Goal: Information Seeking & Learning: Learn about a topic

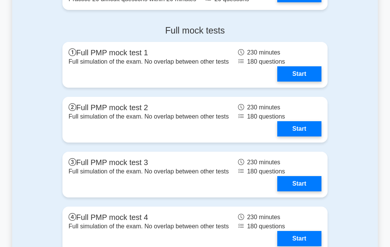
scroll to position [2944, 0]
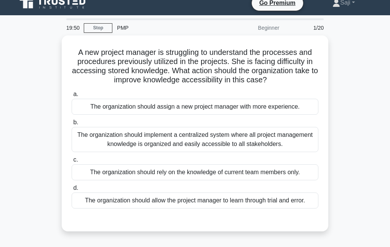
scroll to position [10, 0]
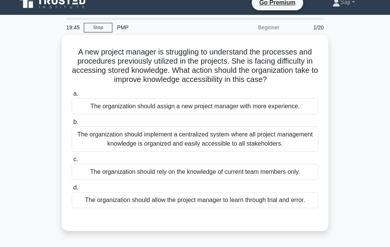
click at [248, 147] on div "The organization should implement a centralized system where all project manage…" at bounding box center [195, 139] width 247 height 25
click at [72, 125] on input "b. The organization should implement a centralized system where all project man…" at bounding box center [72, 122] width 0 height 5
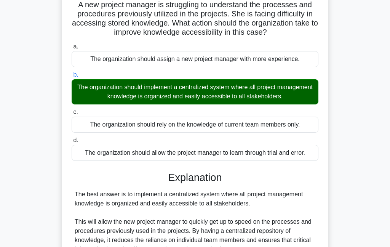
scroll to position [57, 0]
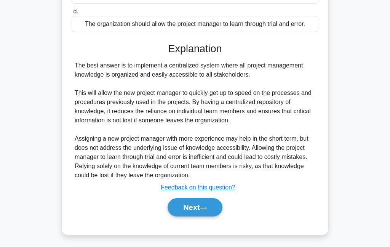
click at [210, 217] on button "Next" at bounding box center [195, 207] width 55 height 18
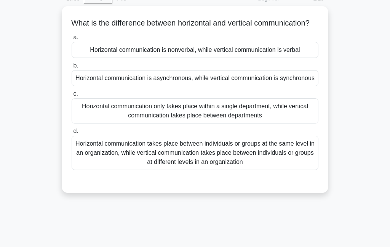
scroll to position [39, 0]
click at [236, 170] on div "Horizontal communication takes place between individuals or groups at the same …" at bounding box center [195, 152] width 247 height 34
click at [72, 133] on input "d. Horizontal communication takes place between individuals or groups at the sa…" at bounding box center [72, 130] width 0 height 5
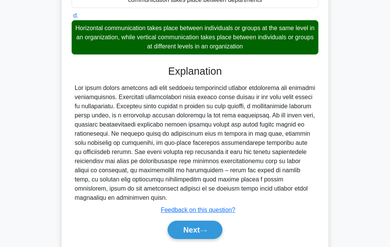
scroll to position [192, 0]
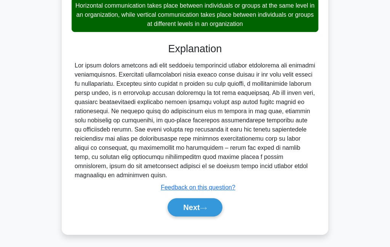
click at [204, 210] on icon at bounding box center [203, 208] width 7 height 4
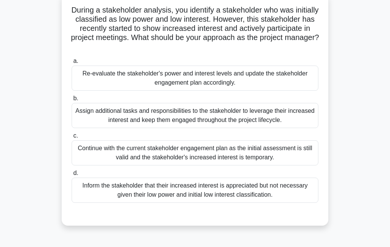
scroll to position [50, 0]
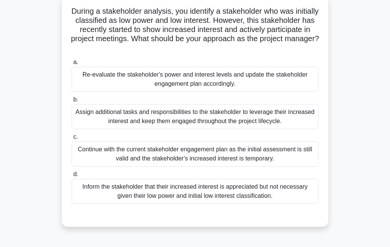
click at [274, 75] on div "Re-evaluate the stakeholder's power and interest levels and update the stakehol…" at bounding box center [195, 79] width 247 height 25
click at [72, 65] on input "a. Re-evaluate the stakeholder's power and interest levels and update the stake…" at bounding box center [72, 62] width 0 height 5
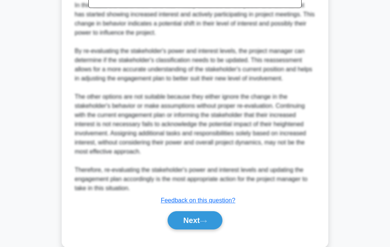
scroll to position [375, 0]
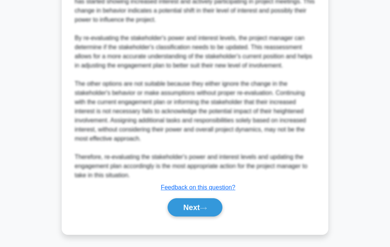
click at [200, 217] on button "Next" at bounding box center [195, 207] width 55 height 18
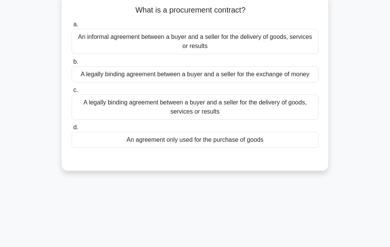
scroll to position [56, 0]
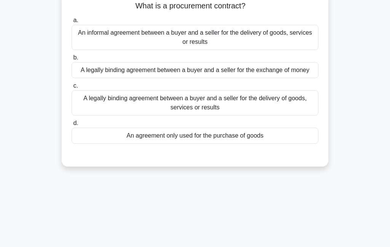
click at [310, 110] on div "A legally binding agreement between a buyer and a seller for the delivery of go…" at bounding box center [195, 102] width 247 height 25
click at [72, 88] on input "c. A legally binding agreement between a buyer and a seller for the delivery of…" at bounding box center [72, 85] width 0 height 5
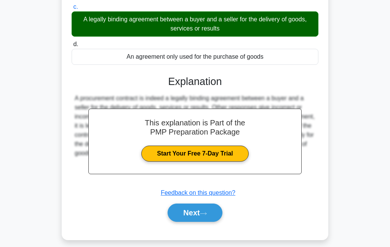
scroll to position [134, 0]
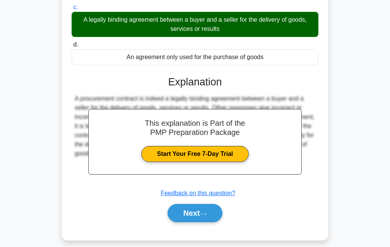
click at [204, 216] on icon at bounding box center [203, 214] width 7 height 4
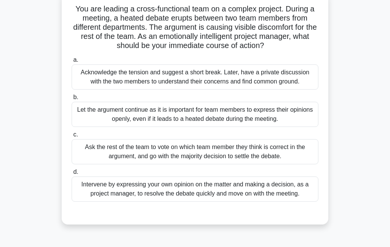
scroll to position [52, 0]
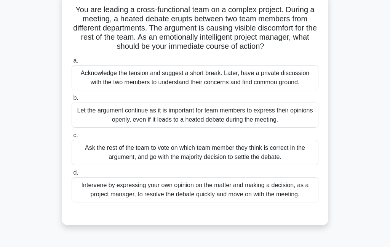
click at [290, 90] on div "Acknowledge the tension and suggest a short break. Later, have a private discus…" at bounding box center [195, 77] width 247 height 25
click at [72, 63] on input "a. Acknowledge the tension and suggest a short break. Later, have a private dis…" at bounding box center [72, 60] width 0 height 5
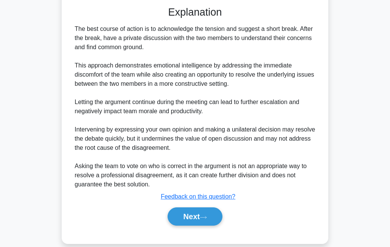
scroll to position [274, 0]
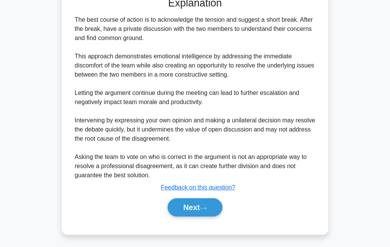
click at [218, 217] on button "Next" at bounding box center [195, 207] width 55 height 18
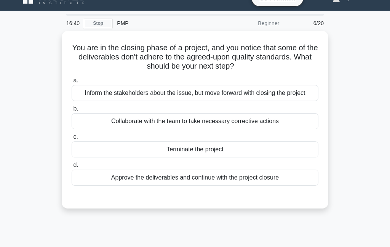
scroll to position [43, 0]
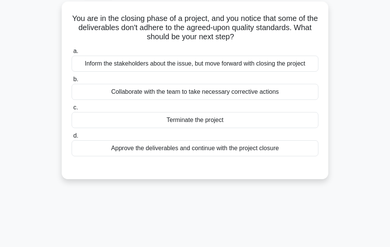
click at [296, 100] on div "Collaborate with the team to take necessary corrective actions" at bounding box center [195, 92] width 247 height 16
click at [72, 82] on input "b. Collaborate with the team to take necessary corrective actions" at bounding box center [72, 79] width 0 height 5
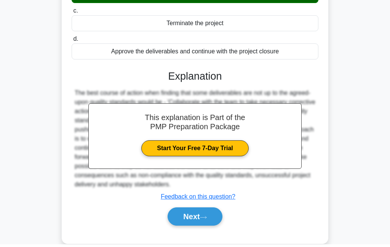
scroll to position [168, 0]
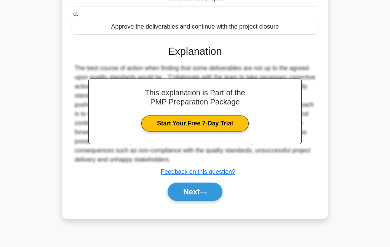
click at [210, 201] on button "Next" at bounding box center [195, 192] width 55 height 18
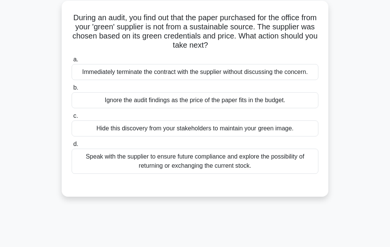
scroll to position [44, 0]
click at [292, 160] on div "Speak with the supplier to ensure future compliance and explore the possibility…" at bounding box center [195, 161] width 247 height 25
click at [72, 147] on input "d. Speak with the supplier to ensure future compliance and explore the possibil…" at bounding box center [72, 144] width 0 height 5
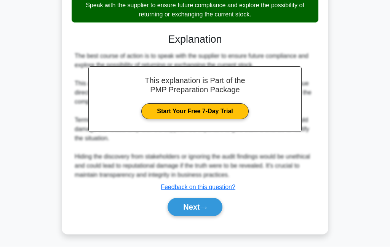
scroll to position [232, 0]
click at [211, 201] on button "Next" at bounding box center [195, 207] width 55 height 18
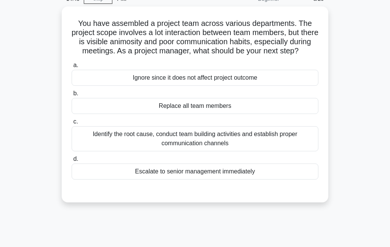
scroll to position [40, 0]
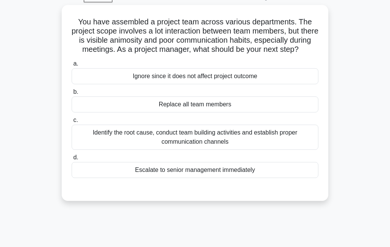
click at [282, 150] on div "Identify the root cause, conduct team building activities and establish proper …" at bounding box center [195, 137] width 247 height 25
click at [72, 123] on input "c. Identify the root cause, conduct team building activities and establish prop…" at bounding box center [72, 120] width 0 height 5
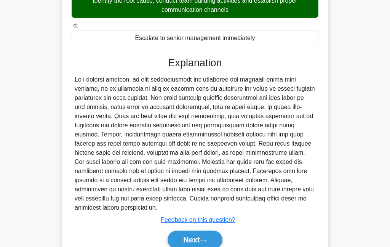
scroll to position [201, 0]
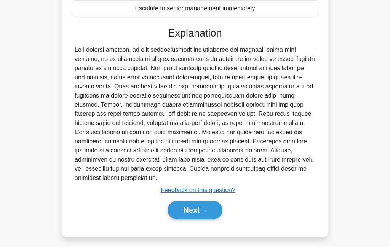
click at [202, 219] on button "Next" at bounding box center [195, 210] width 55 height 18
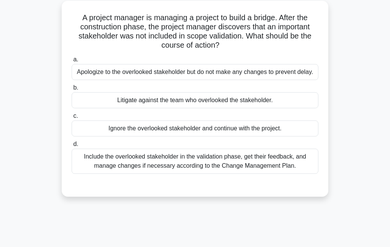
scroll to position [45, 0]
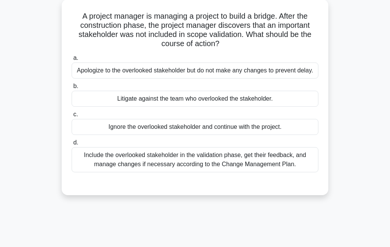
click at [273, 172] on div "Include the overlooked stakeholder in the validation phase, get their feedback,…" at bounding box center [195, 159] width 247 height 25
click at [72, 145] on input "d. Include the overlooked stakeholder in the validation phase, get their feedba…" at bounding box center [72, 142] width 0 height 5
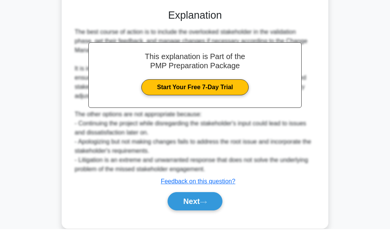
scroll to position [232, 0]
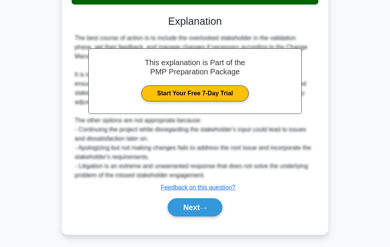
click at [205, 207] on icon at bounding box center [204, 208] width 6 height 2
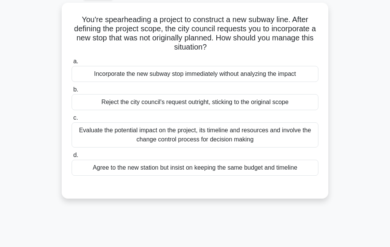
scroll to position [43, 0]
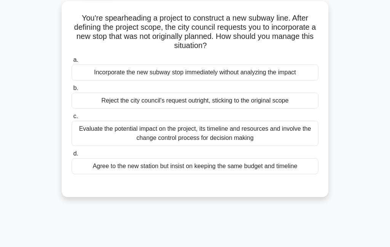
click at [281, 138] on div "Evaluate the potential impact on the project, its timeline and resources and in…" at bounding box center [195, 133] width 247 height 25
click at [72, 119] on input "c. Evaluate the potential impact on the project, its timeline and resources and…" at bounding box center [72, 116] width 0 height 5
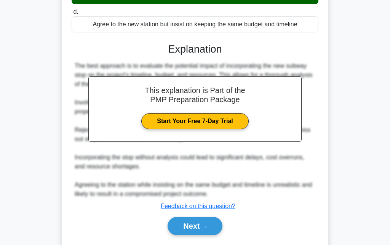
scroll to position [213, 0]
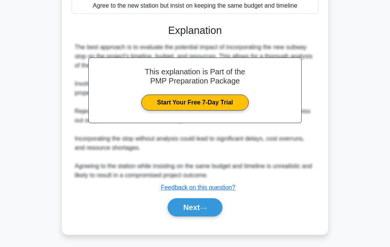
click at [207, 207] on icon at bounding box center [204, 208] width 6 height 2
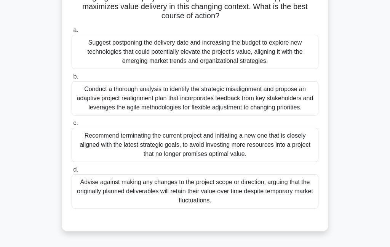
scroll to position [189, 0]
click at [285, 95] on div "Conduct a thorough analysis to identify the strategic misalignment and propose …" at bounding box center [195, 98] width 247 height 34
click at [72, 79] on input "b. Conduct a thorough analysis to identify the strategic misalignment and propo…" at bounding box center [72, 76] width 0 height 5
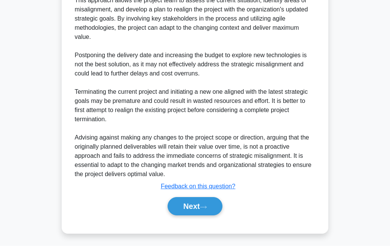
scroll to position [457, 0]
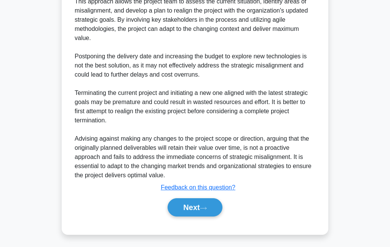
click at [202, 217] on button "Next" at bounding box center [195, 207] width 55 height 18
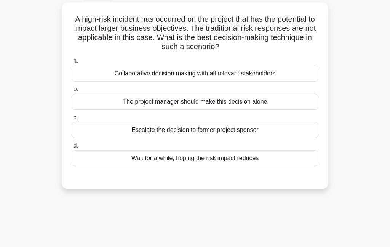
scroll to position [43, 0]
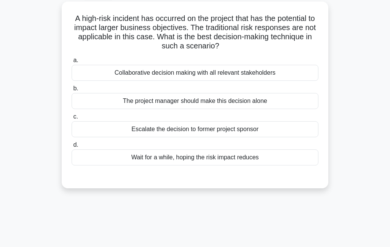
click at [273, 69] on div "Collaborative decision making with all relevant stakeholders" at bounding box center [195, 73] width 247 height 16
click at [72, 63] on input "a. Collaborative decision making with all relevant stakeholders" at bounding box center [72, 60] width 0 height 5
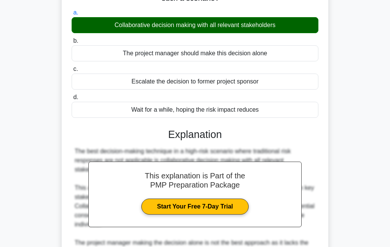
scroll to position [183, 0]
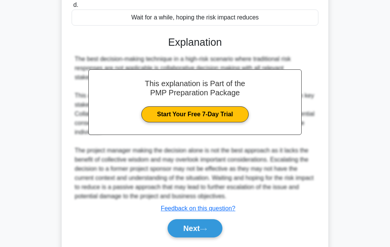
click at [204, 231] on icon at bounding box center [203, 229] width 7 height 4
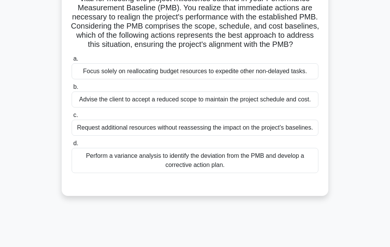
scroll to position [134, 0]
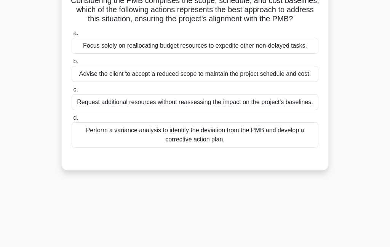
click at [270, 148] on div "Perform a variance analysis to identify the deviation from the PMB and develop …" at bounding box center [195, 134] width 247 height 25
click at [72, 120] on input "d. Perform a variance analysis to identify the deviation from the PMB and devel…" at bounding box center [72, 118] width 0 height 5
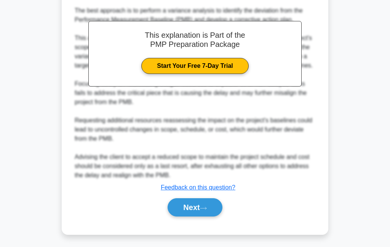
scroll to position [339, 0]
click at [213, 217] on button "Next" at bounding box center [195, 207] width 55 height 18
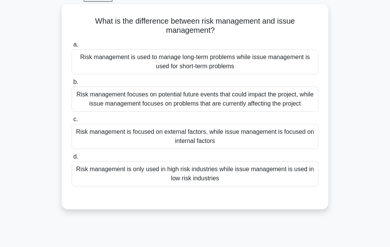
scroll to position [41, 0]
click at [241, 105] on div "Risk management focuses on potential future events that could impact the projec…" at bounding box center [195, 98] width 247 height 25
click at [72, 84] on input "b. Risk management focuses on potential future events that could impact the pro…" at bounding box center [72, 81] width 0 height 5
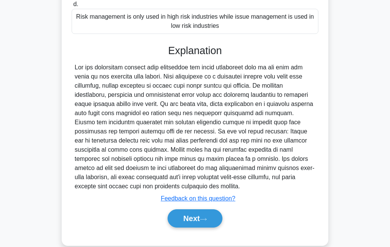
scroll to position [201, 0]
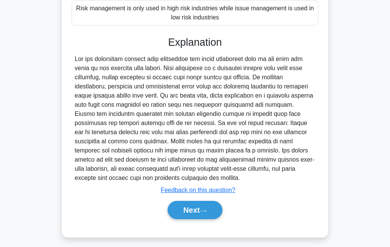
click at [207, 213] on icon at bounding box center [203, 211] width 7 height 4
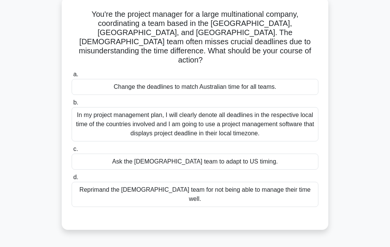
scroll to position [57, 0]
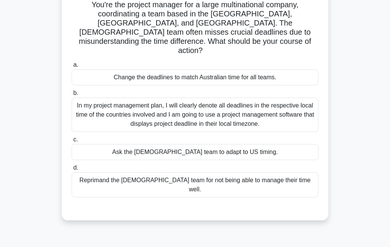
click at [227, 109] on div "In my project management plan, I will clearly denote all deadlines in the respe…" at bounding box center [195, 115] width 247 height 34
click at [72, 96] on input "b. In my project management plan, I will clearly denote all deadlines in the re…" at bounding box center [72, 93] width 0 height 5
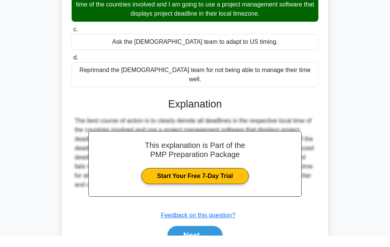
scroll to position [156, 0]
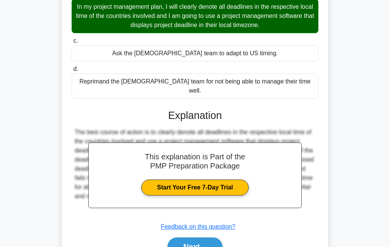
click at [193, 238] on button "Next" at bounding box center [195, 246] width 55 height 18
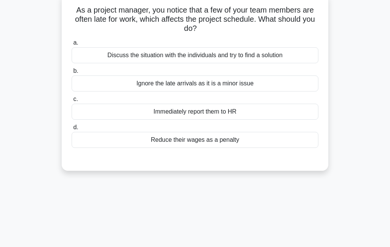
scroll to position [51, 0]
click at [292, 54] on div "Discuss the situation with the individuals and try to find a solution" at bounding box center [195, 56] width 247 height 16
click at [72, 46] on input "a. Discuss the situation with the individuals and try to find a solution" at bounding box center [72, 43] width 0 height 5
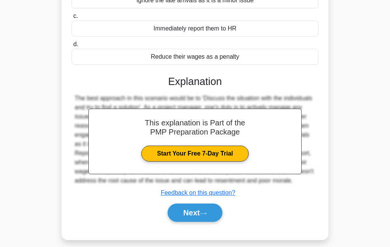
scroll to position [134, 0]
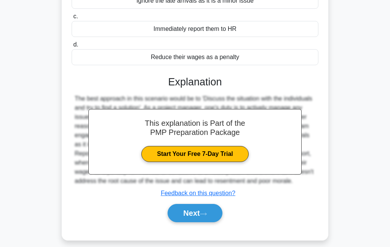
click at [205, 222] on button "Next" at bounding box center [195, 213] width 55 height 18
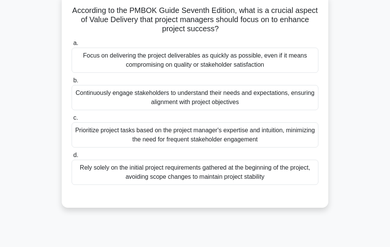
scroll to position [51, 0]
click at [240, 95] on div "Continuously engage stakeholders to understand their needs and expectations, en…" at bounding box center [195, 97] width 247 height 25
click at [72, 83] on input "b. Continuously engage stakeholders to understand their needs and expectations,…" at bounding box center [72, 81] width 0 height 5
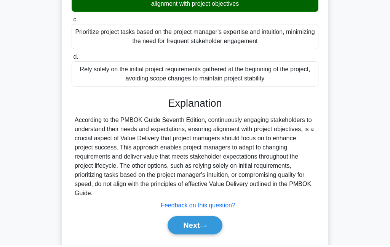
scroll to position [146, 0]
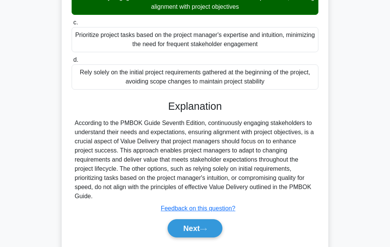
click at [201, 234] on button "Next" at bounding box center [195, 228] width 55 height 18
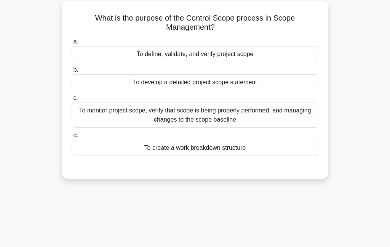
scroll to position [47, 0]
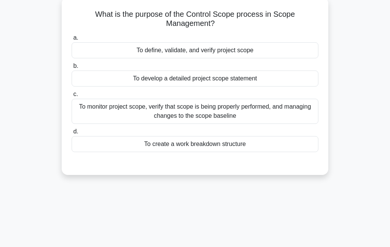
click at [297, 112] on div "To monitor project scope, verify that scope is being properly performed, and ma…" at bounding box center [195, 111] width 247 height 25
click at [72, 97] on input "c. To monitor project scope, verify that scope is being properly performed, and…" at bounding box center [72, 94] width 0 height 5
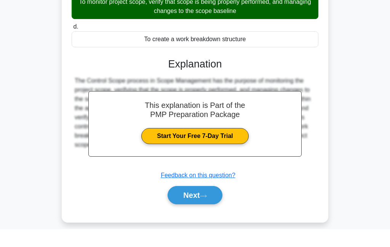
scroll to position [134, 0]
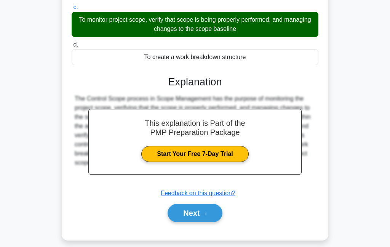
click at [204, 212] on icon at bounding box center [203, 214] width 7 height 4
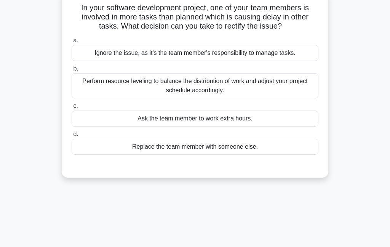
scroll to position [53, 0]
click at [298, 97] on div "Perform resource leveling to balance the distribution of work and adjust your p…" at bounding box center [195, 86] width 247 height 25
click at [72, 72] on input "b. Perform resource leveling to balance the distribution of work and adjust you…" at bounding box center [72, 69] width 0 height 5
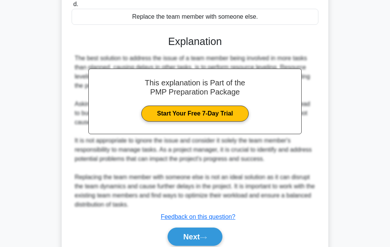
scroll to position [210, 0]
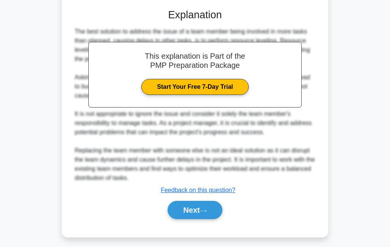
click at [212, 219] on button "Next" at bounding box center [195, 210] width 55 height 18
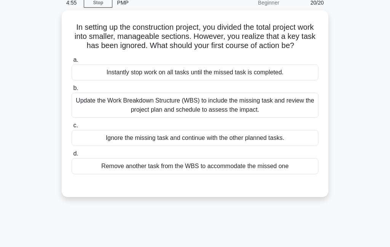
scroll to position [47, 0]
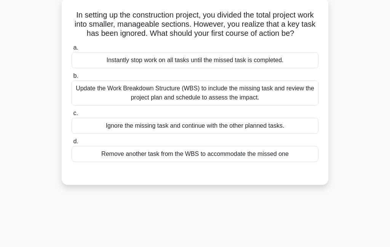
click at [266, 103] on div "Update the Work Breakdown Structure (WBS) to include the missing task and revie…" at bounding box center [195, 92] width 247 height 25
click at [72, 79] on input "b. Update the Work Breakdown Structure (WBS) to include the missing task and re…" at bounding box center [72, 76] width 0 height 5
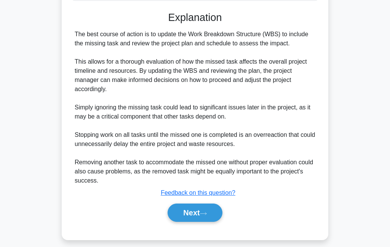
scroll to position [210, 0]
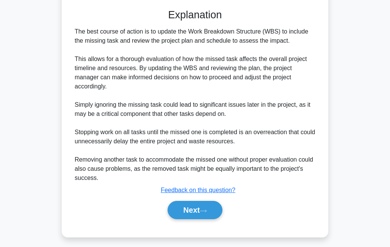
click at [207, 213] on icon at bounding box center [203, 211] width 7 height 4
